Goal: Navigation & Orientation: Find specific page/section

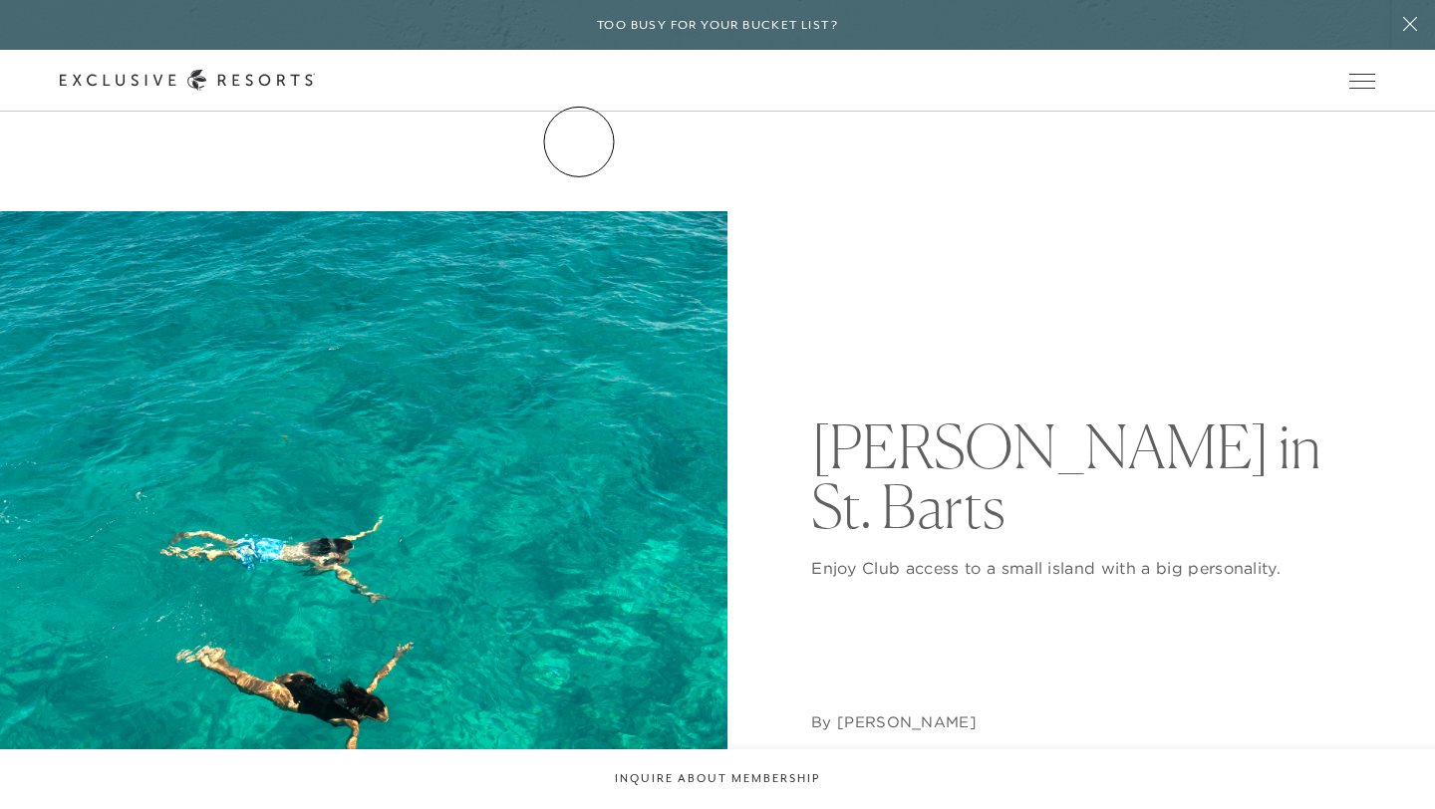
click at [0, 0] on link "The Collection" at bounding box center [0, 0] width 0 height 0
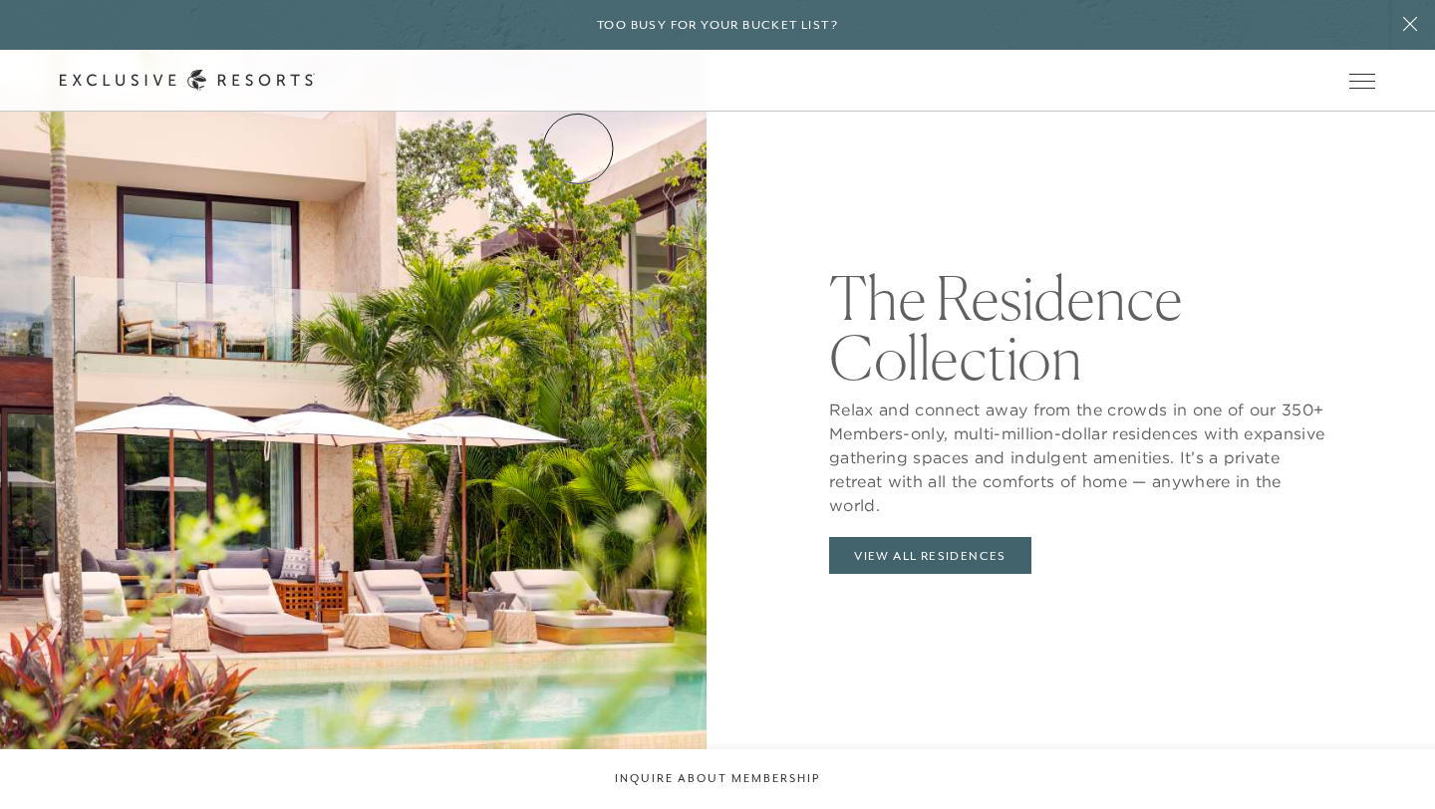
scroll to position [2057, 0]
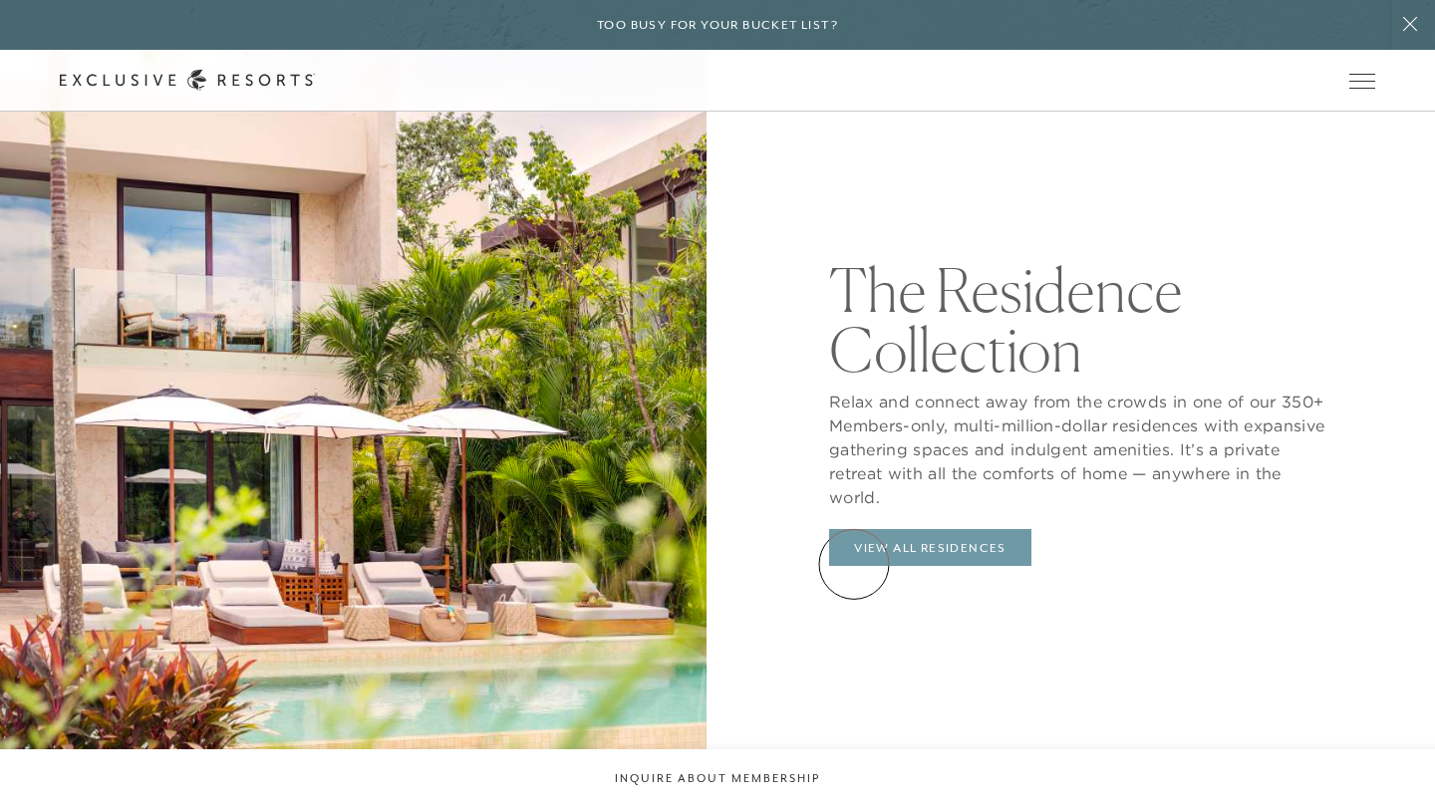
click at [854, 564] on link "View All Residences" at bounding box center [930, 548] width 202 height 38
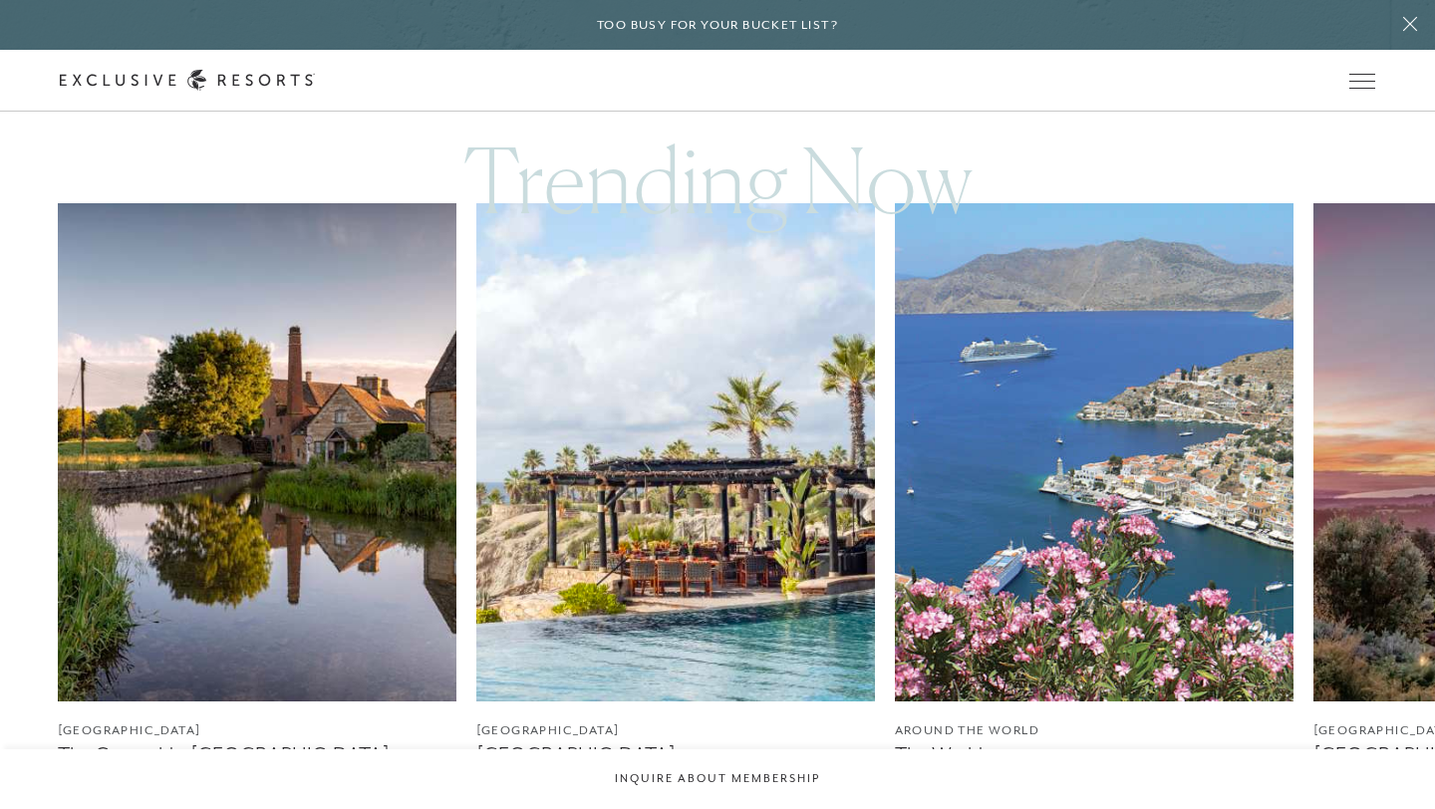
scroll to position [1165, 0]
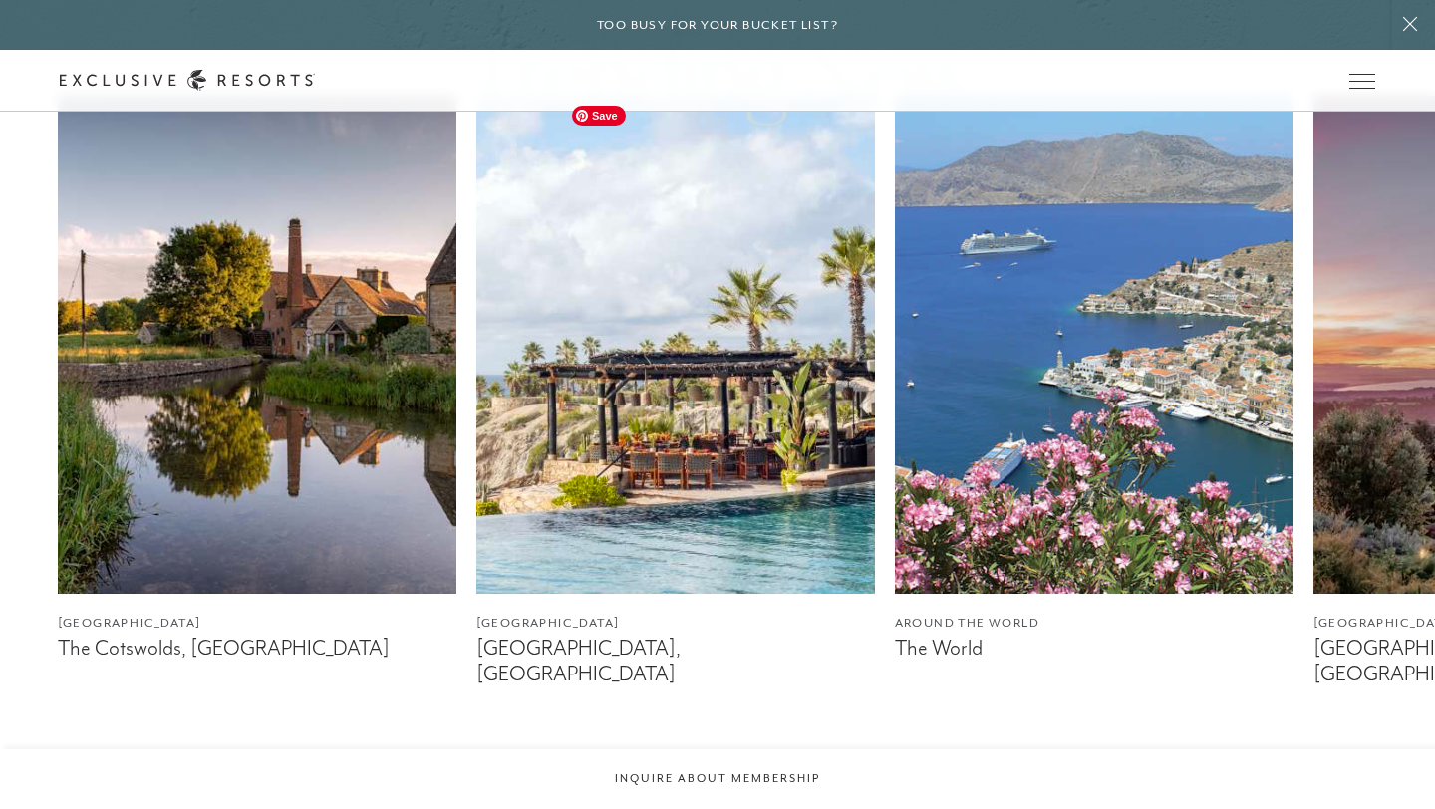
scroll to position [2057, 0]
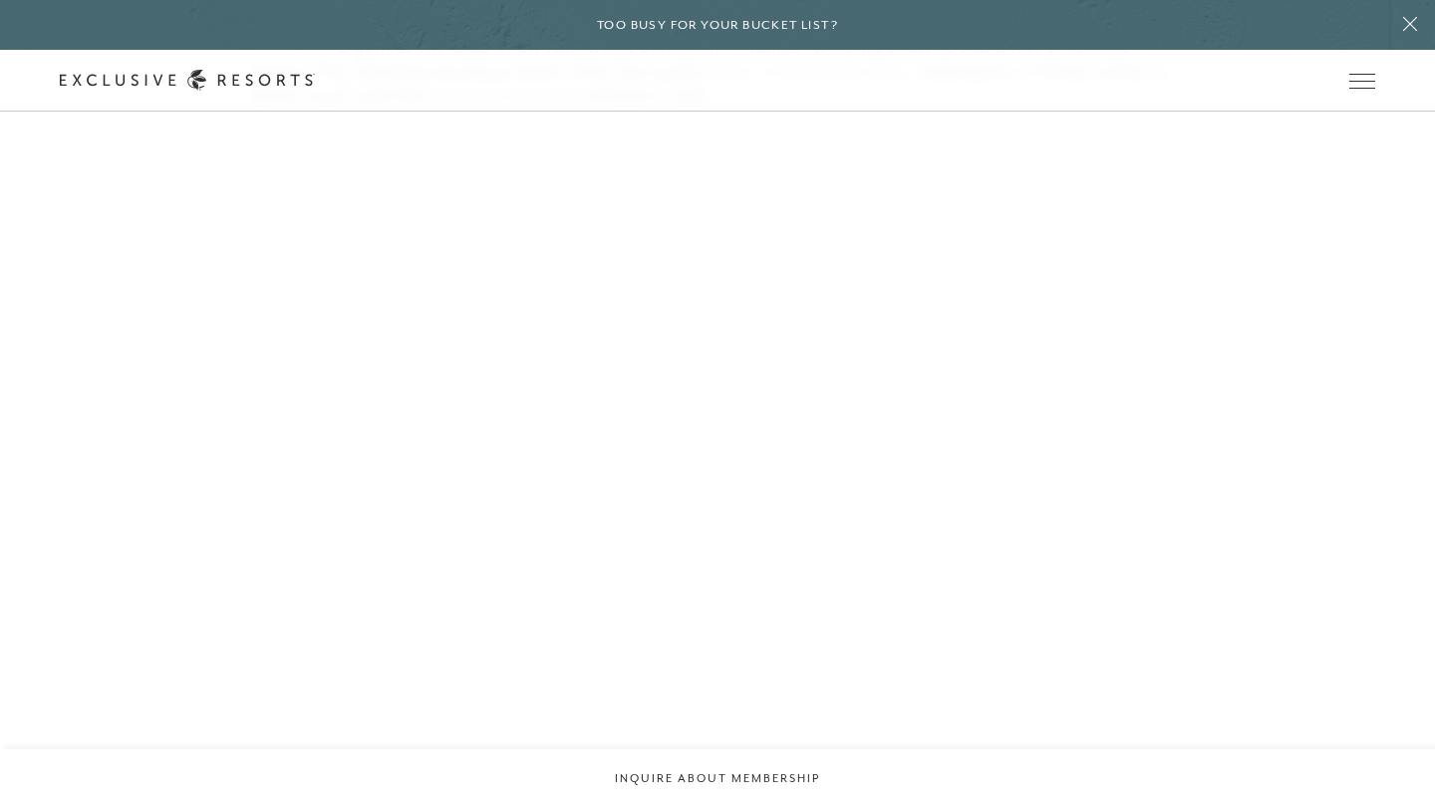
scroll to position [1481, 0]
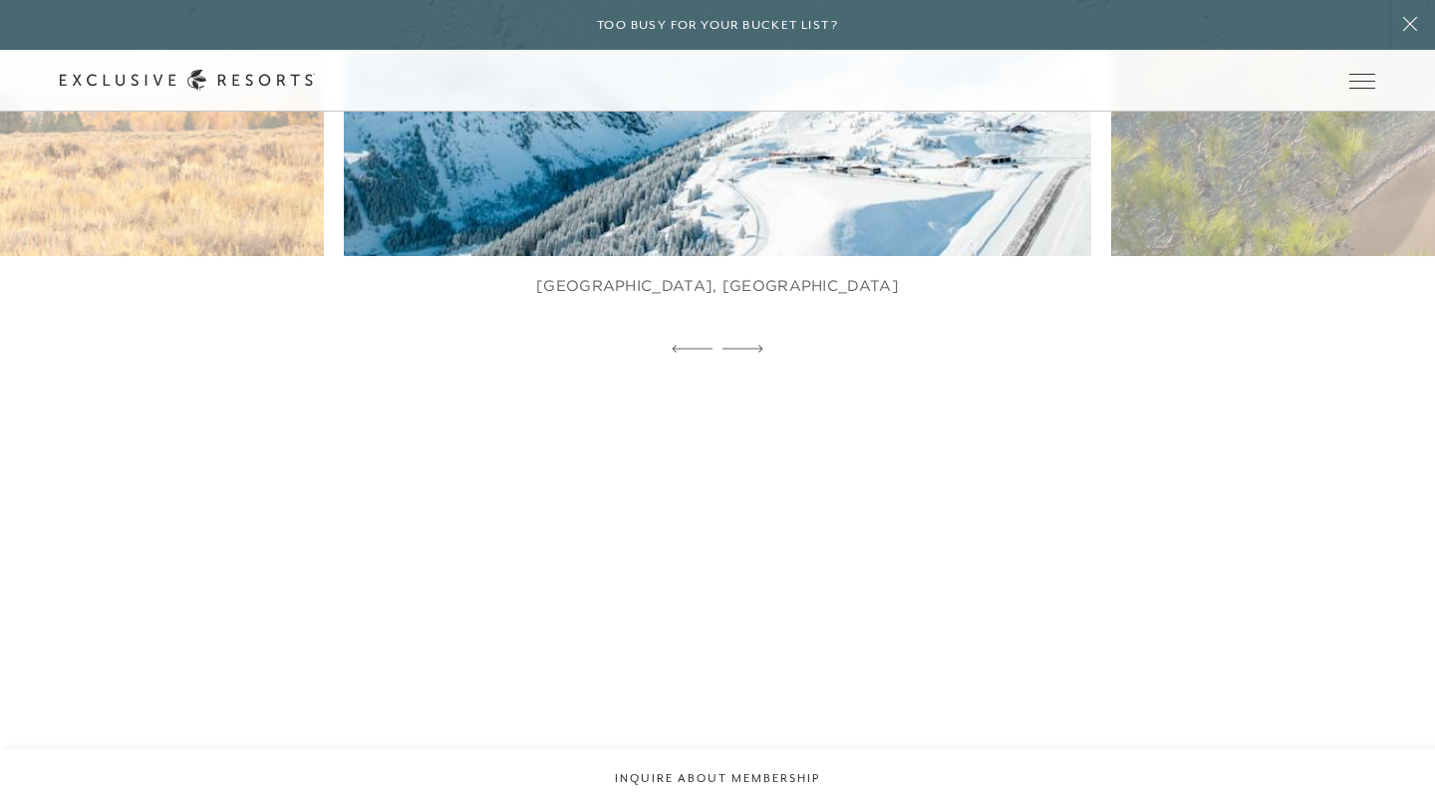
scroll to position [2057, 0]
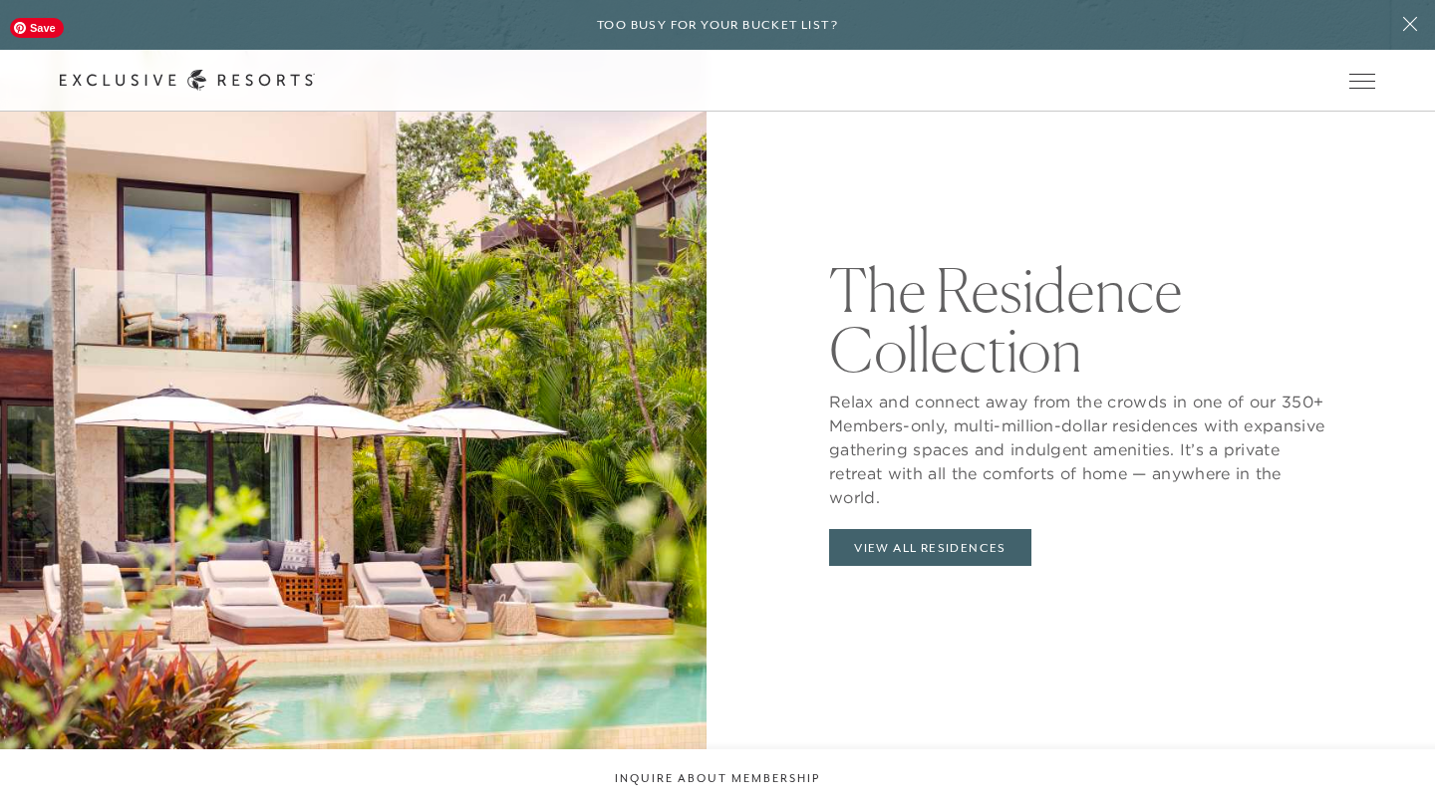
scroll to position [1481, 0]
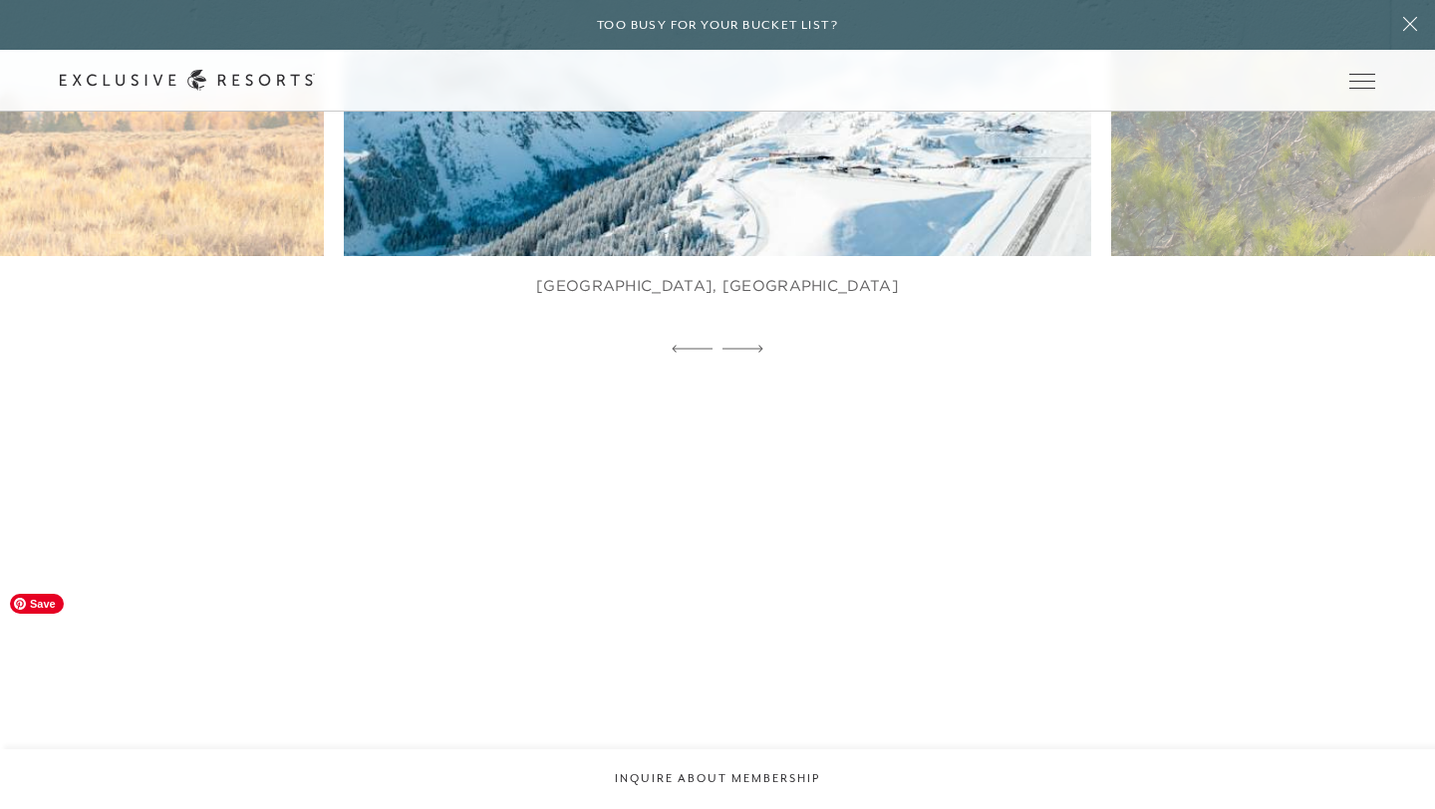
scroll to position [2057, 0]
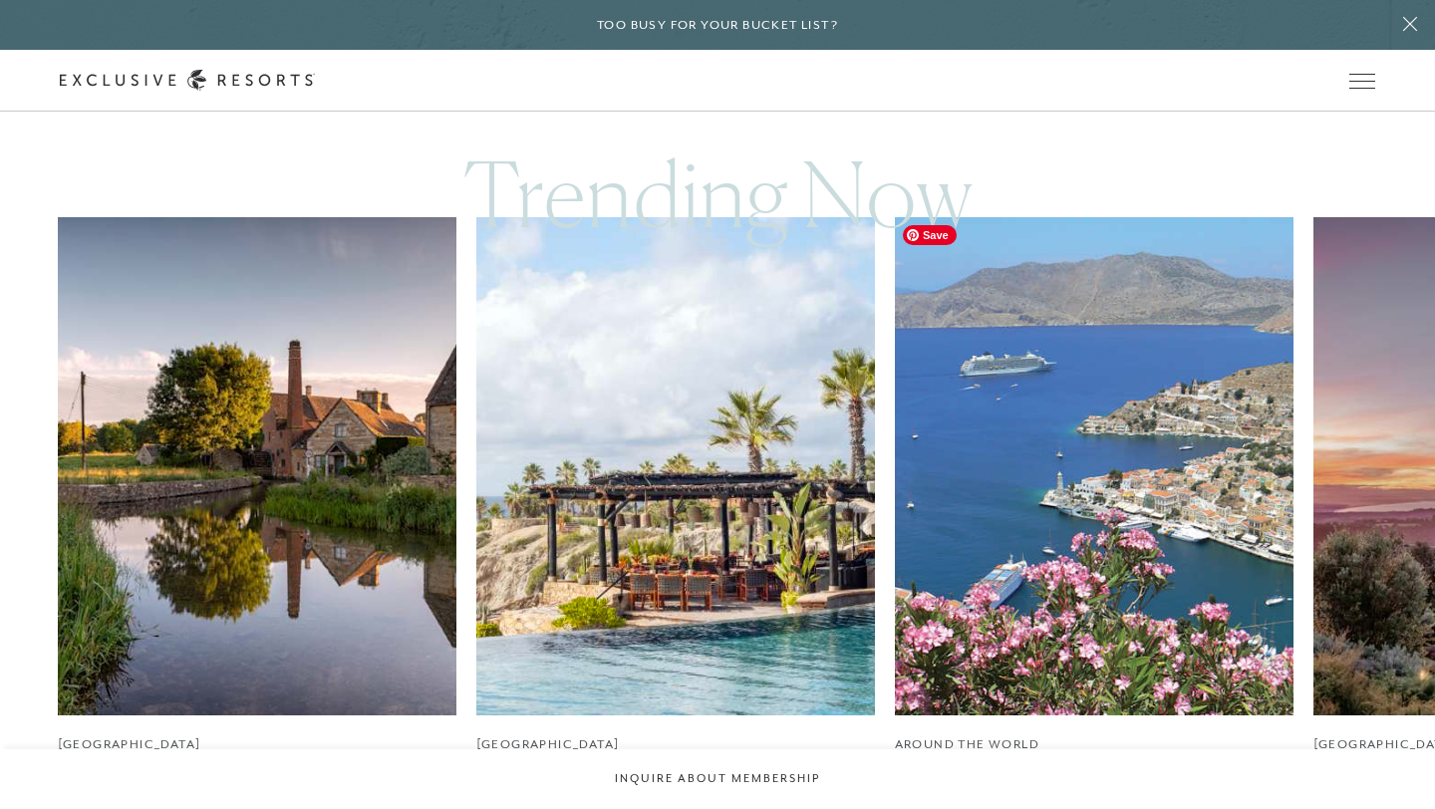
scroll to position [1044, 0]
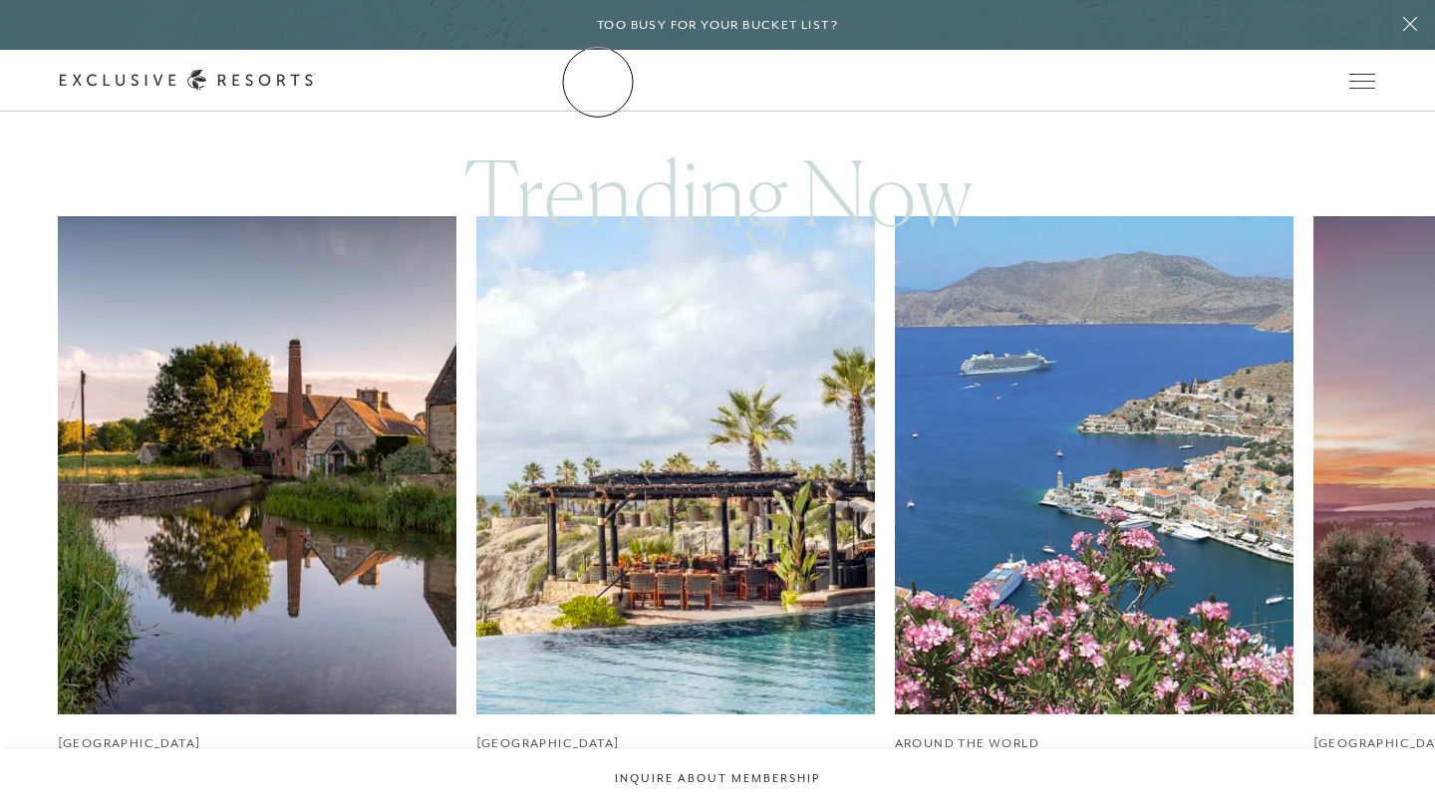
click at [0, 0] on link "The Collection" at bounding box center [0, 0] width 0 height 0
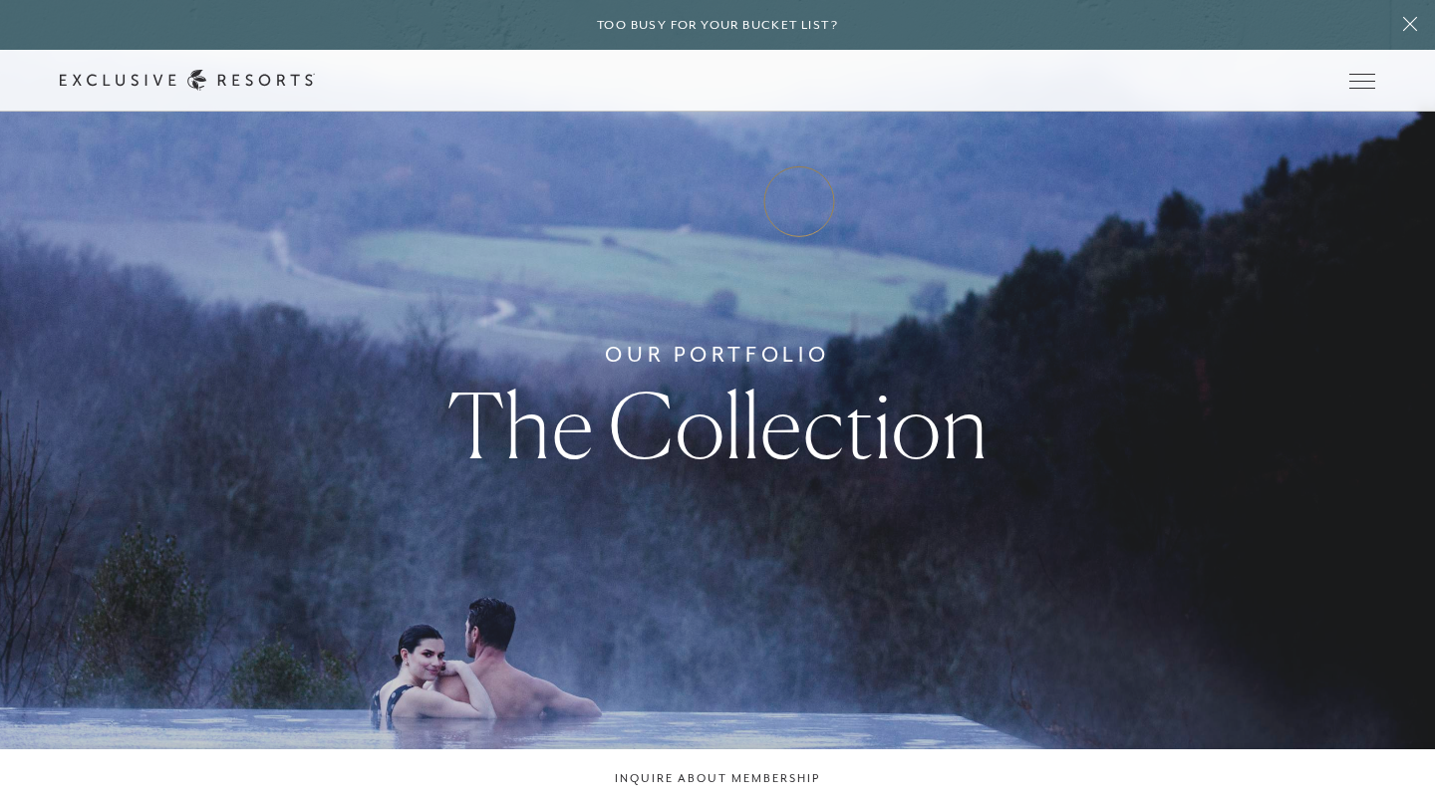
click at [0, 0] on link "Experience Collection" at bounding box center [0, 0] width 0 height 0
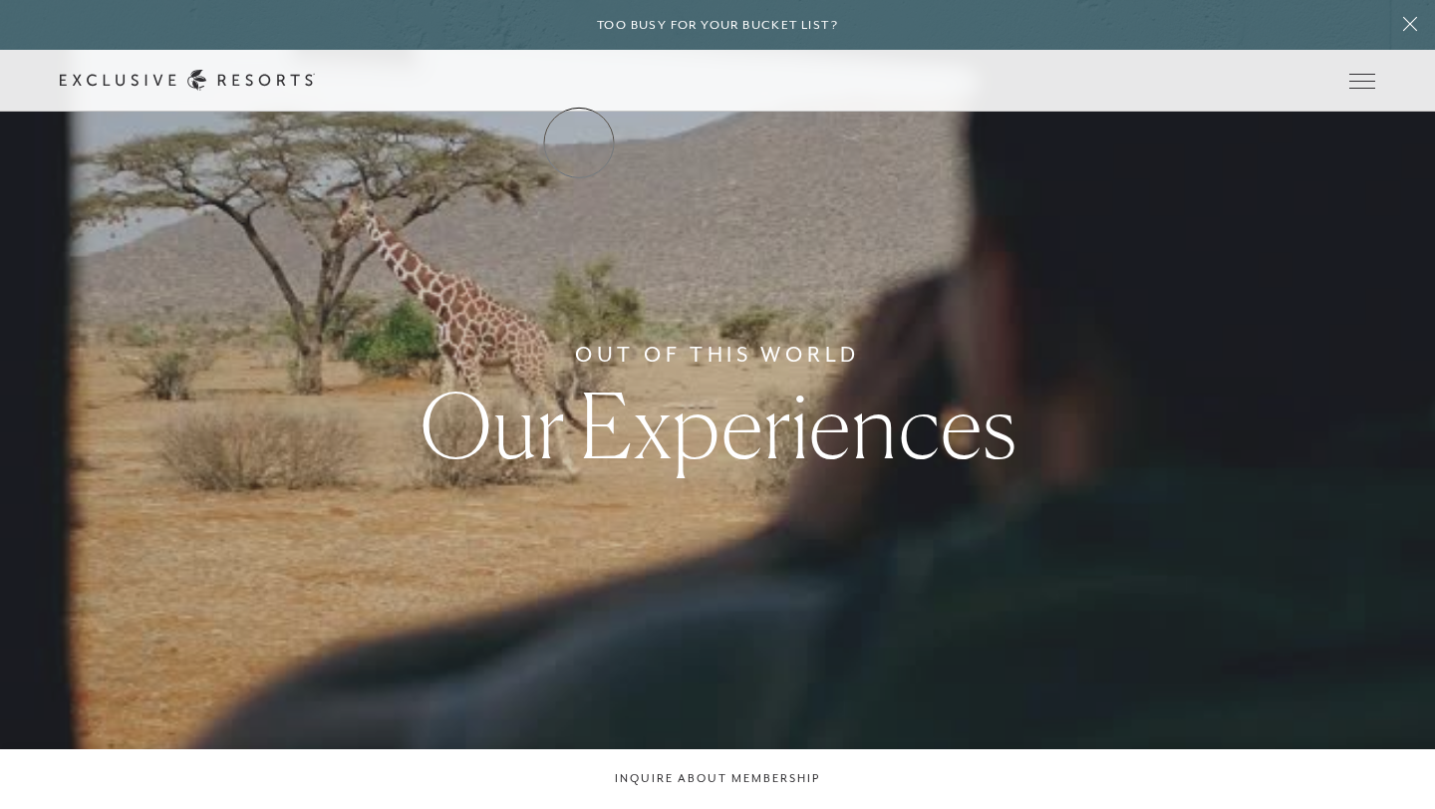
click at [0, 0] on link "The Collection" at bounding box center [0, 0] width 0 height 0
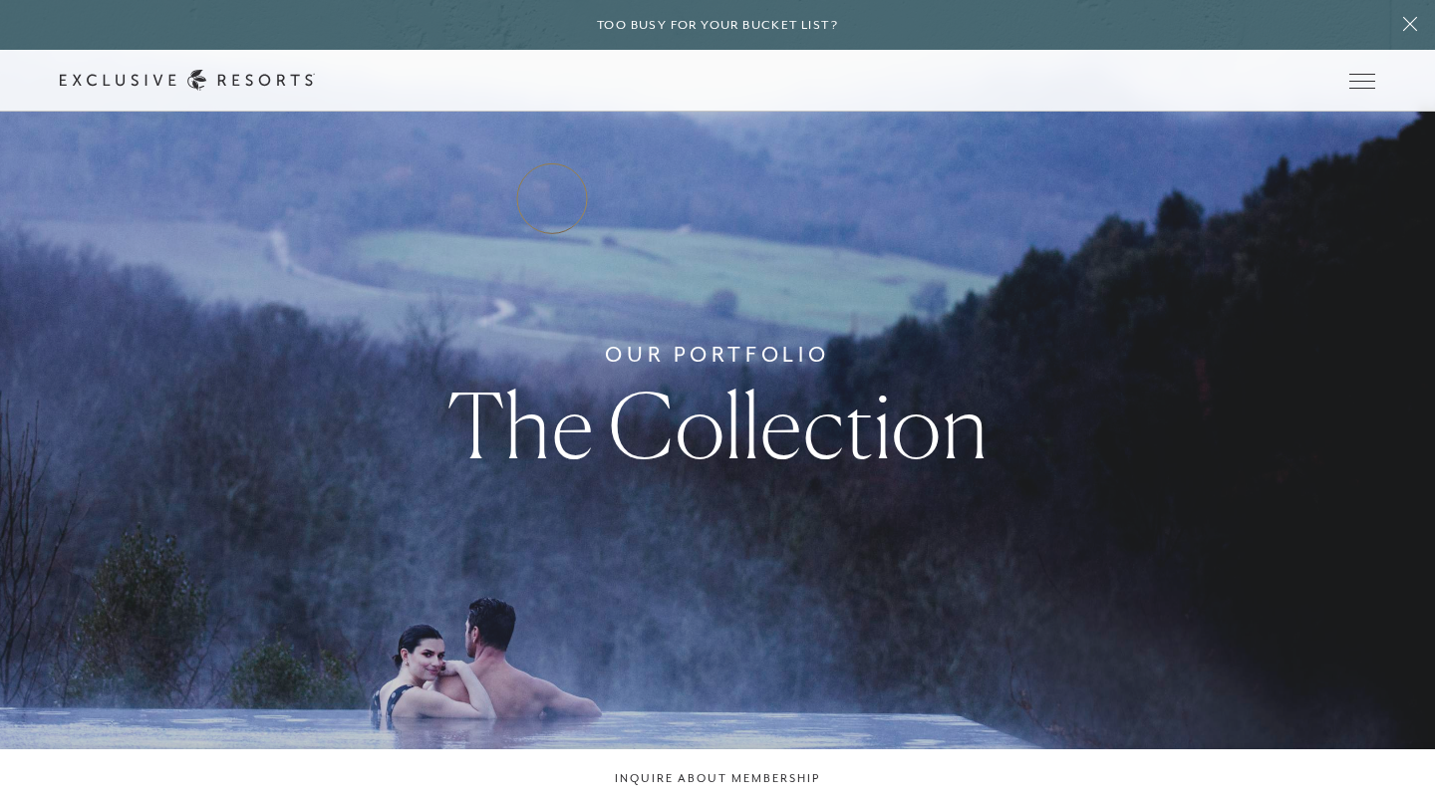
click at [0, 0] on link "Residence Collection" at bounding box center [0, 0] width 0 height 0
